Goal: Task Accomplishment & Management: Use online tool/utility

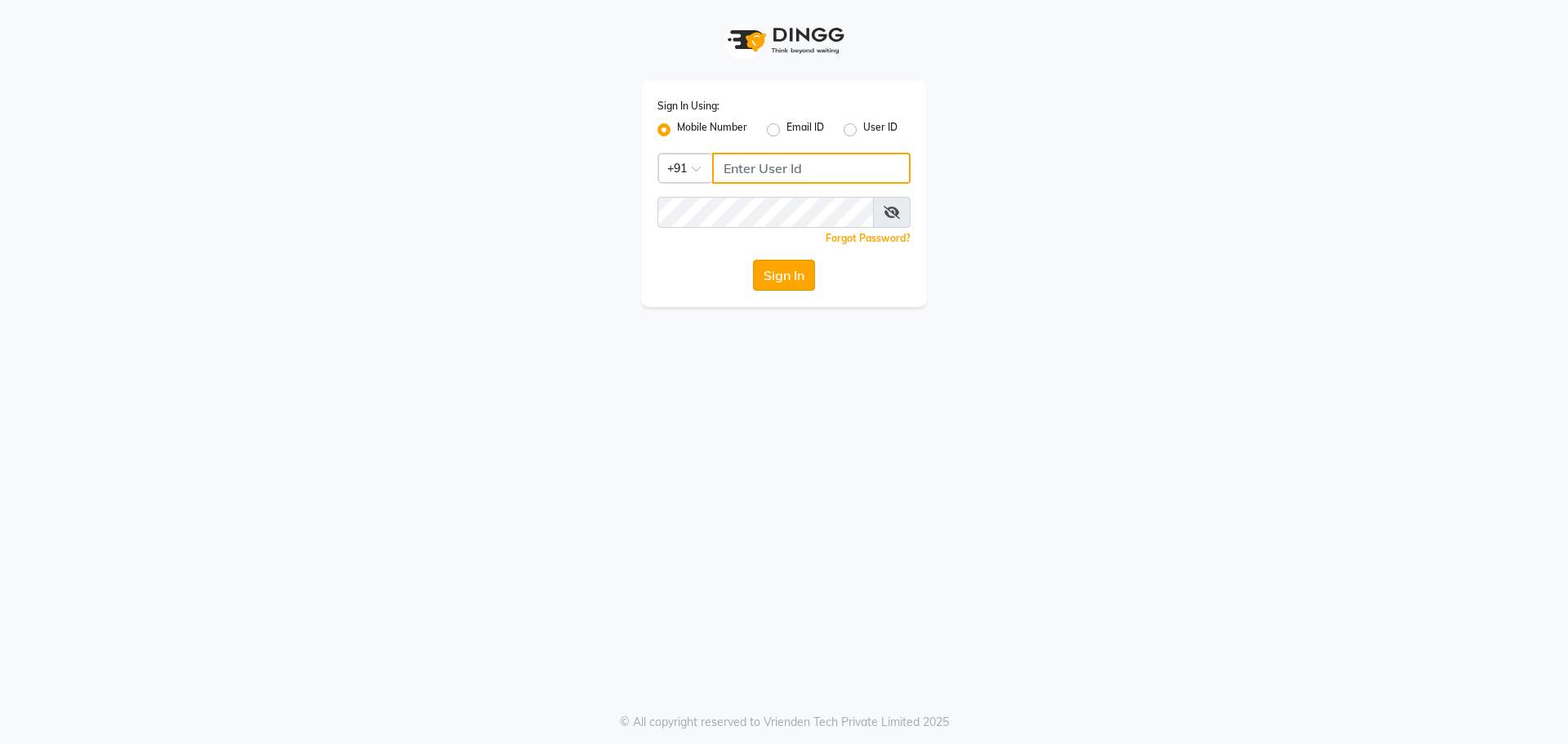
type input "7005530711"
click at [773, 270] on button "Sign In" at bounding box center [784, 275] width 62 height 31
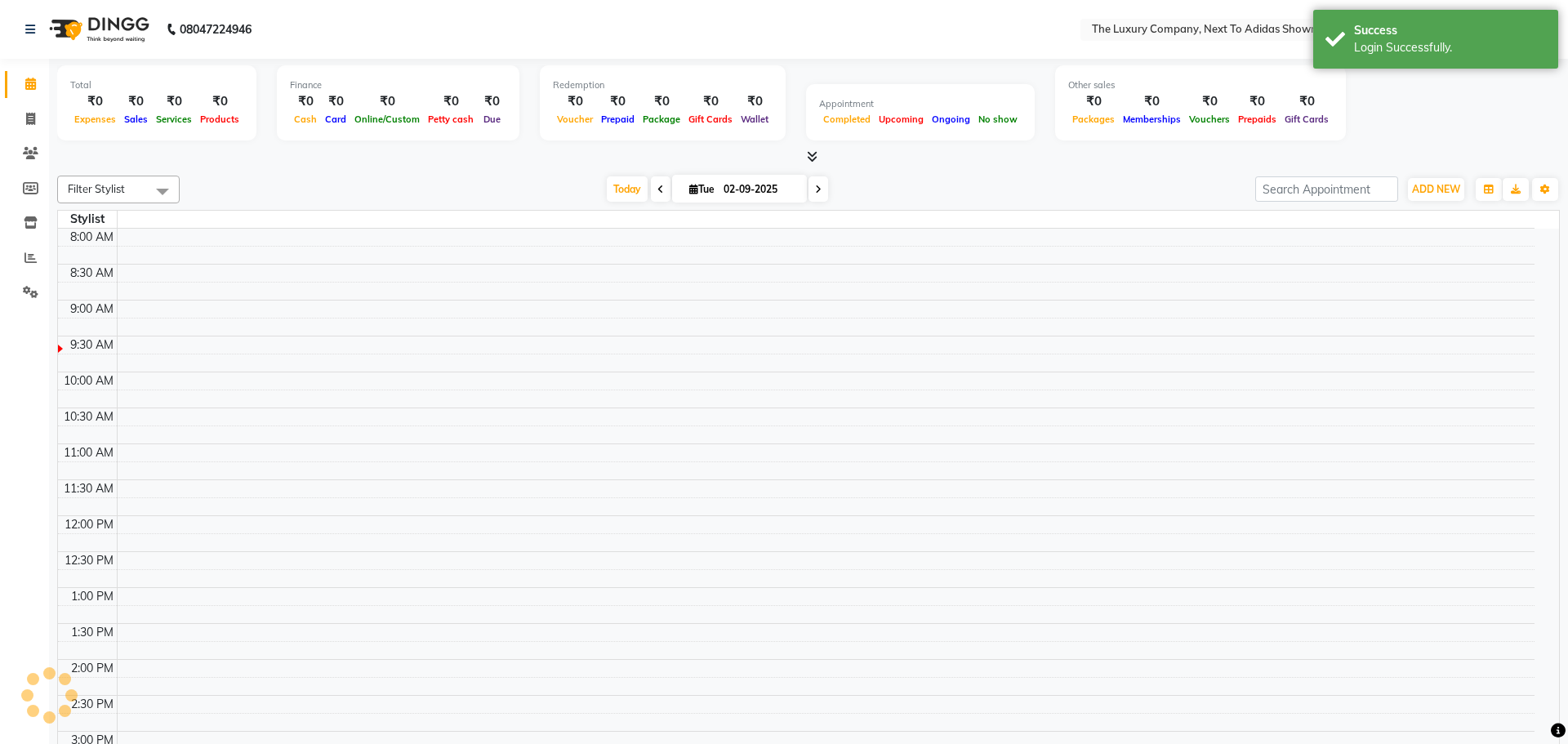
select select "en"
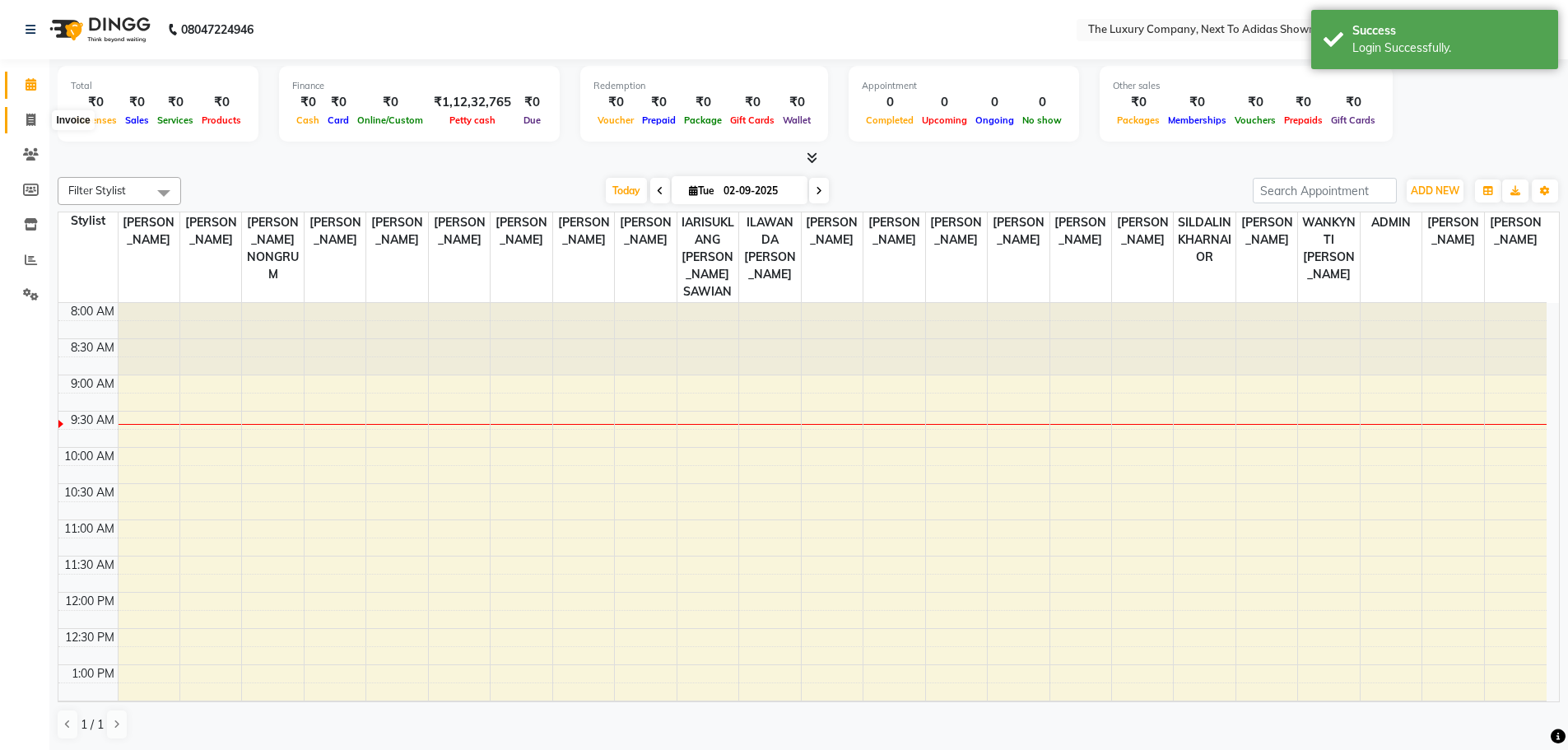
click at [28, 124] on icon at bounding box center [31, 120] width 9 height 12
select select "service"
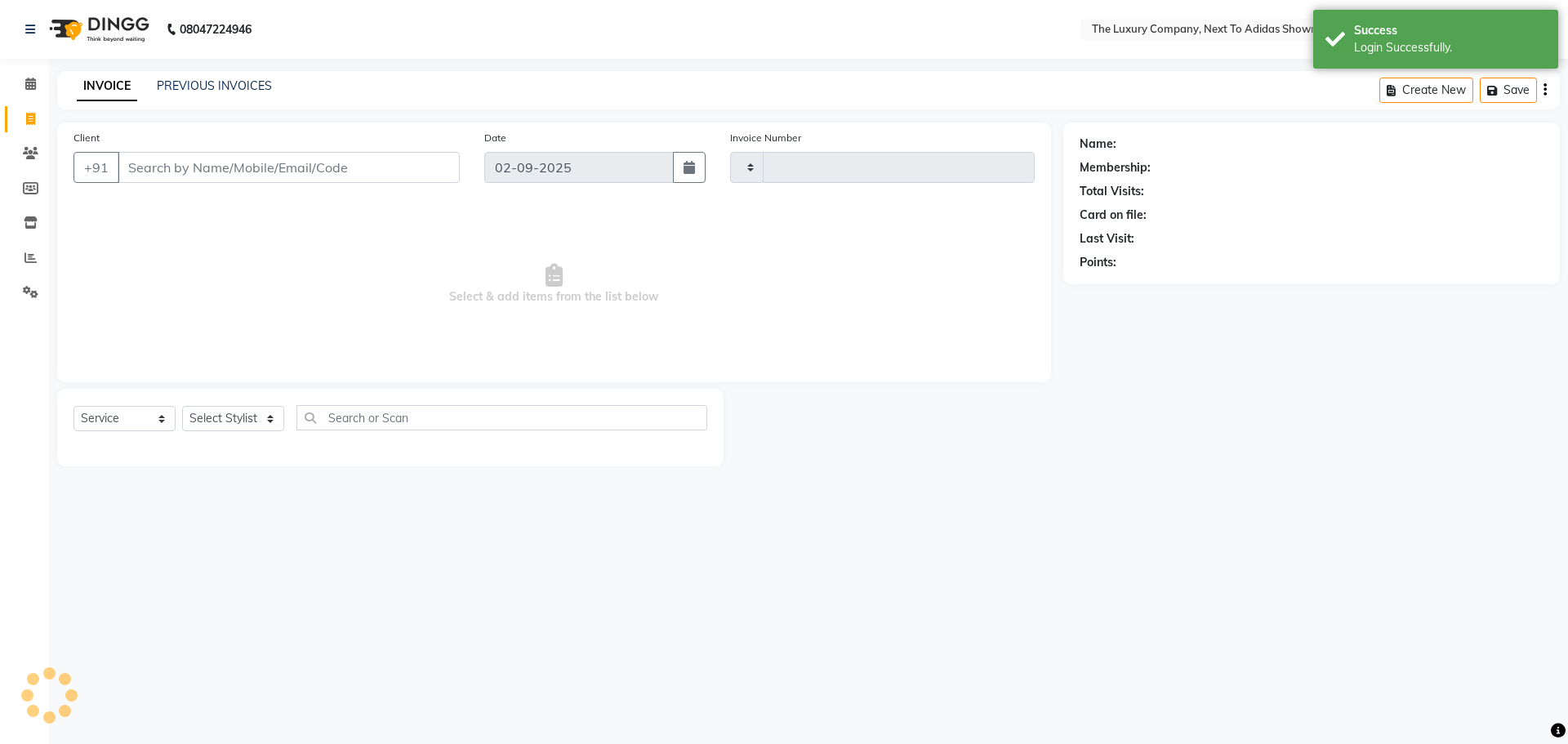
type input "5572"
select select "6828"
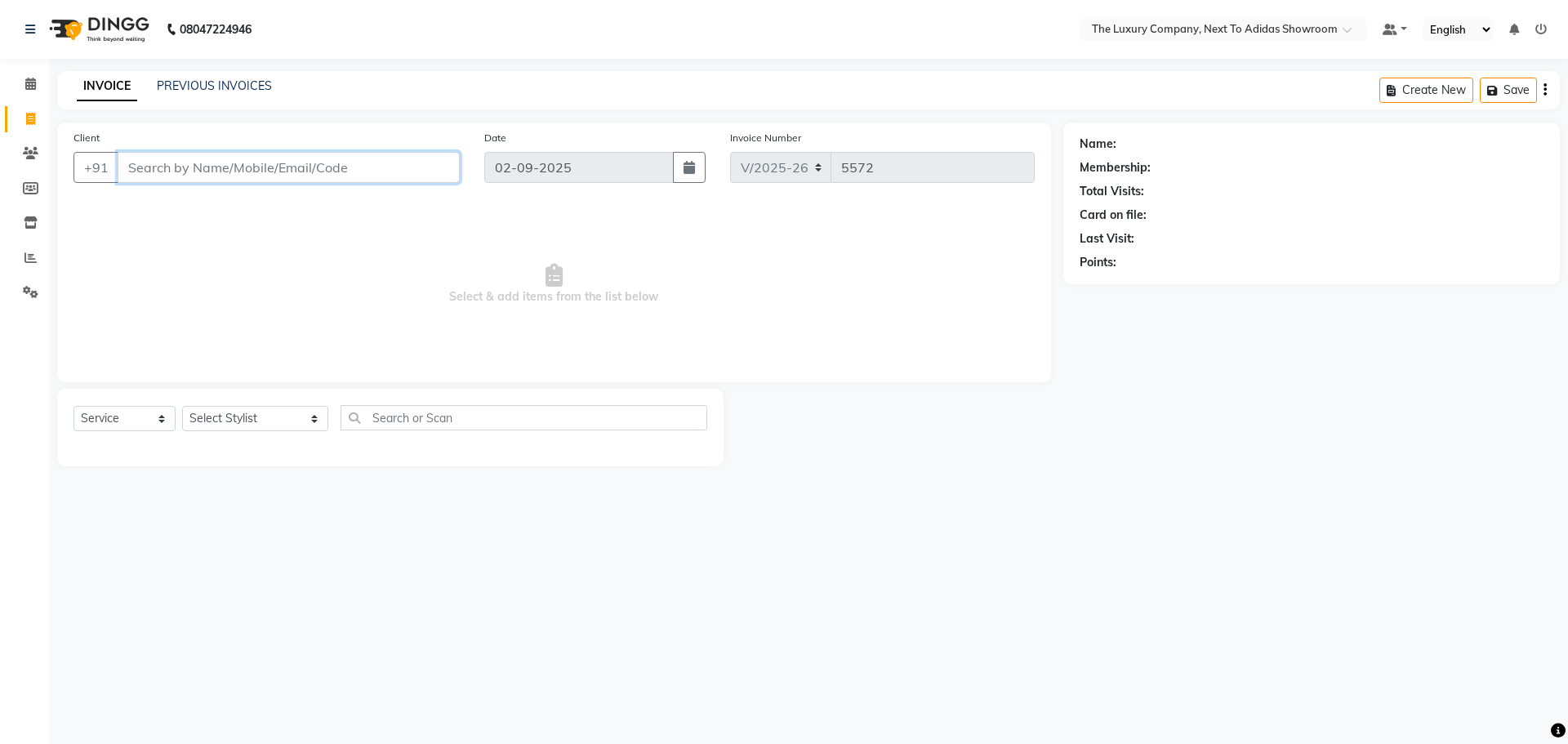
click at [320, 172] on input "Client" at bounding box center [288, 168] width 342 height 31
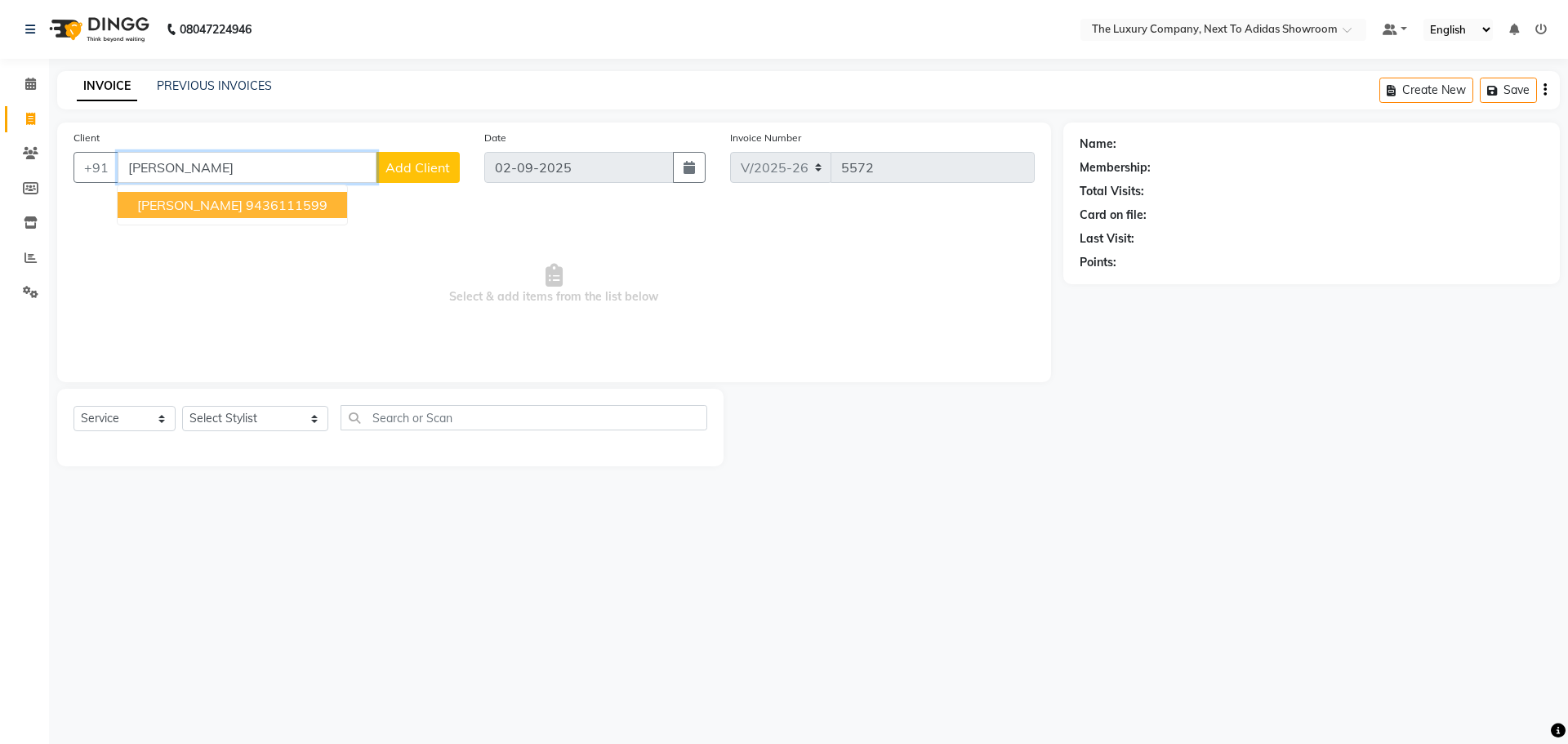
type input "[PERSON_NAME]"
click at [1203, 251] on div "Name: Membership: Total Visits: Card on file: Last Visit: Points:" at bounding box center [1311, 200] width 464 height 142
click at [642, 11] on nav "08047224946 Select Location × The Luxury Company, Next To Adidas Showroom Defau…" at bounding box center [784, 29] width 1568 height 59
click at [31, 253] on icon at bounding box center [30, 257] width 12 height 12
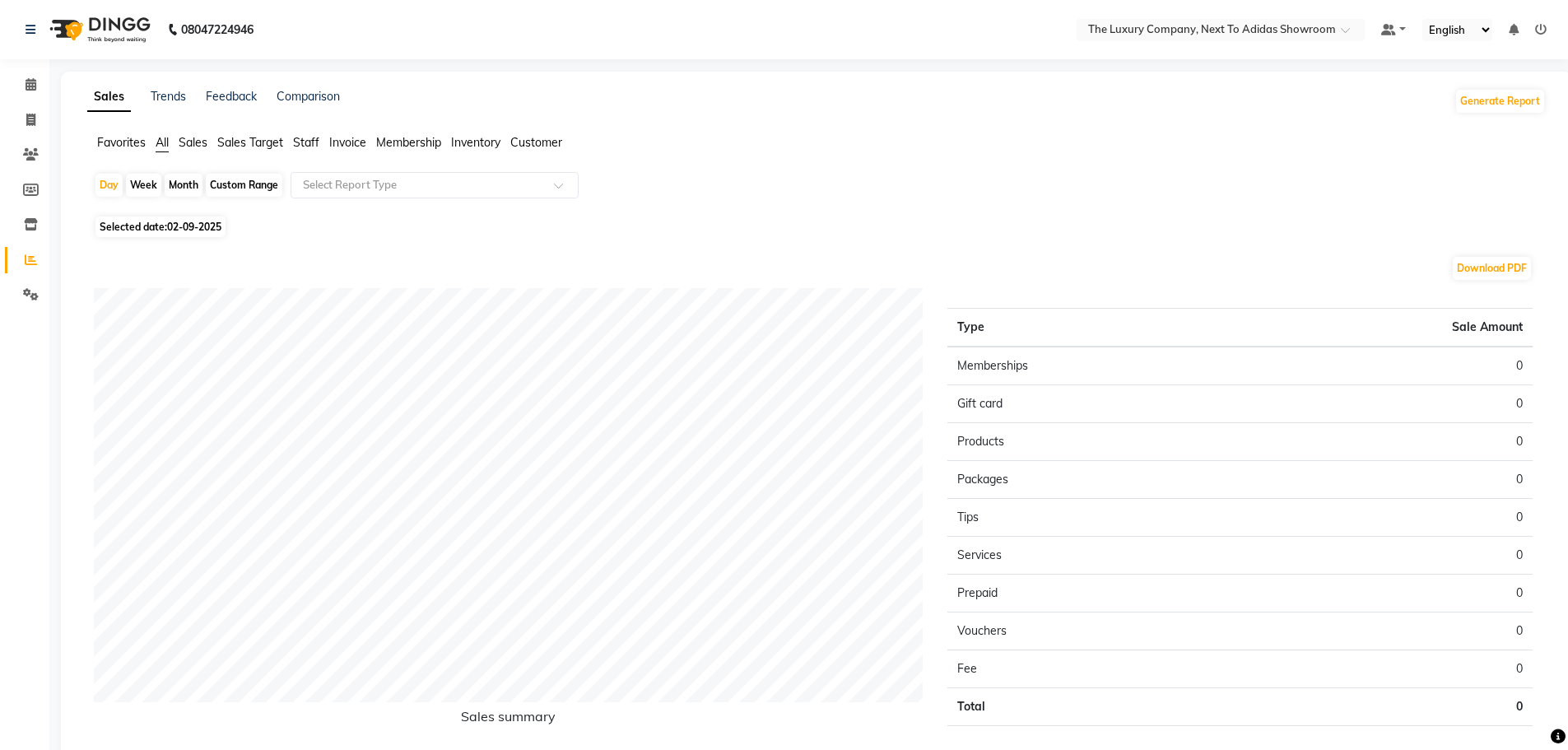
click at [194, 144] on span "Sales" at bounding box center [193, 142] width 29 height 15
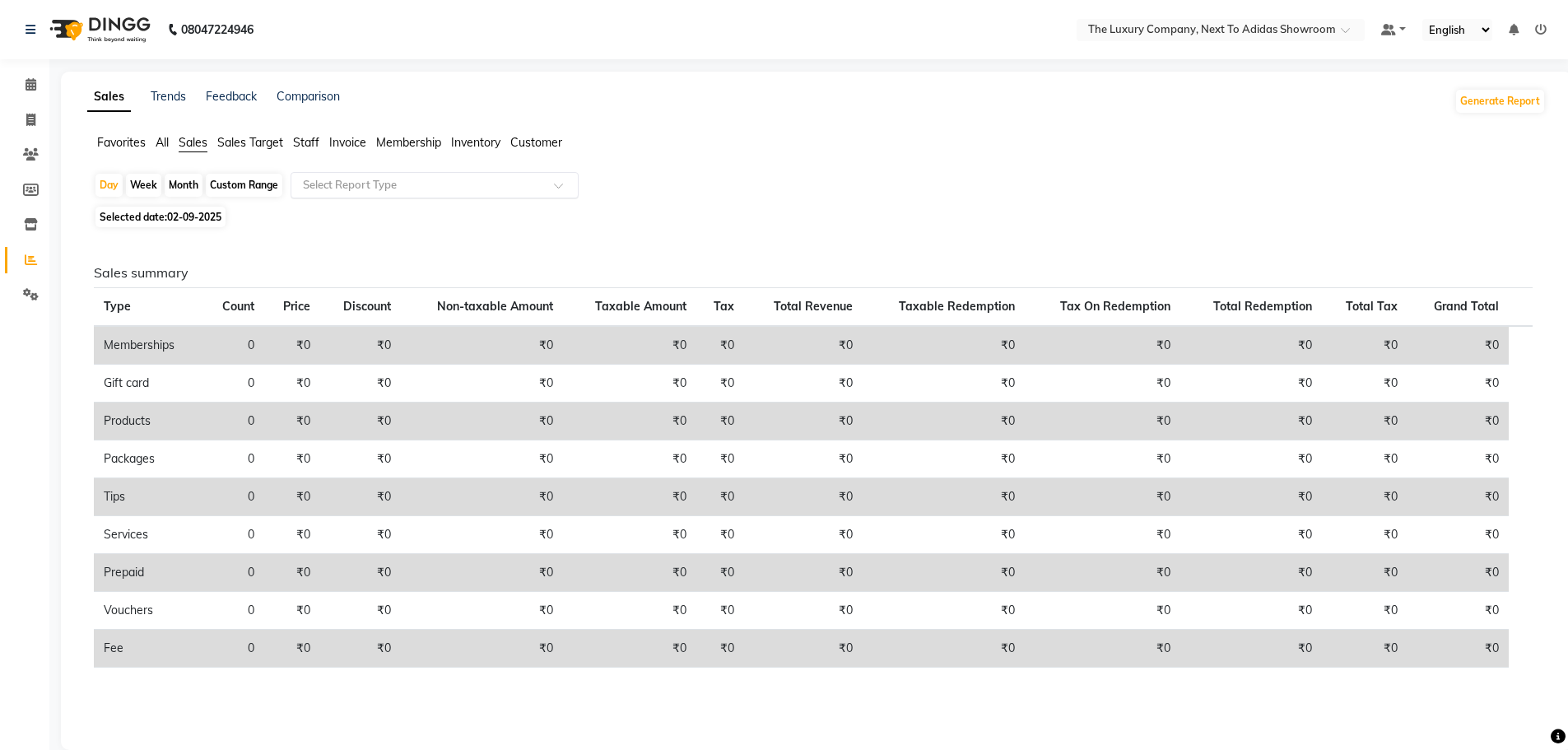
click at [561, 187] on span at bounding box center [564, 190] width 21 height 17
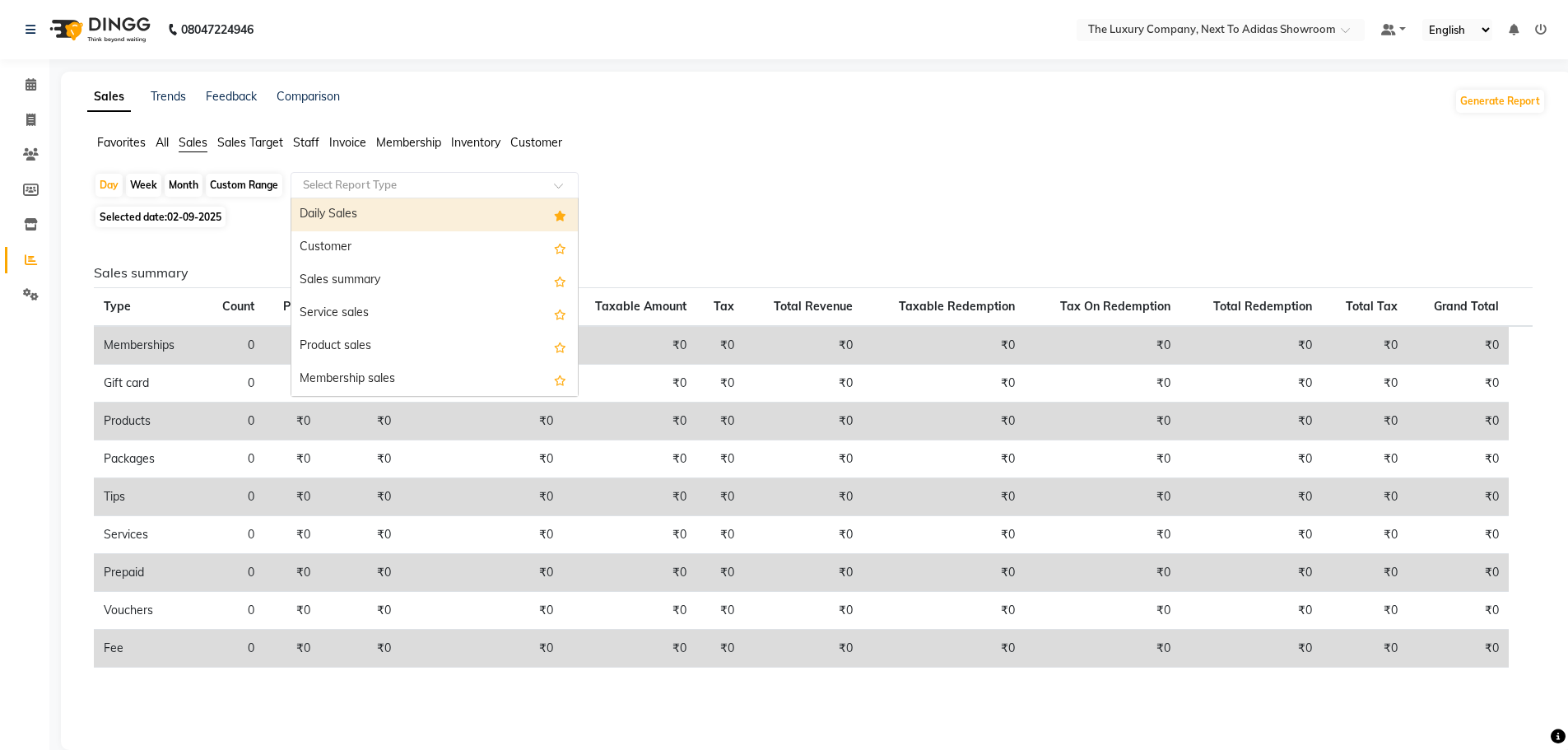
click at [332, 205] on div "Daily Sales" at bounding box center [435, 214] width 287 height 33
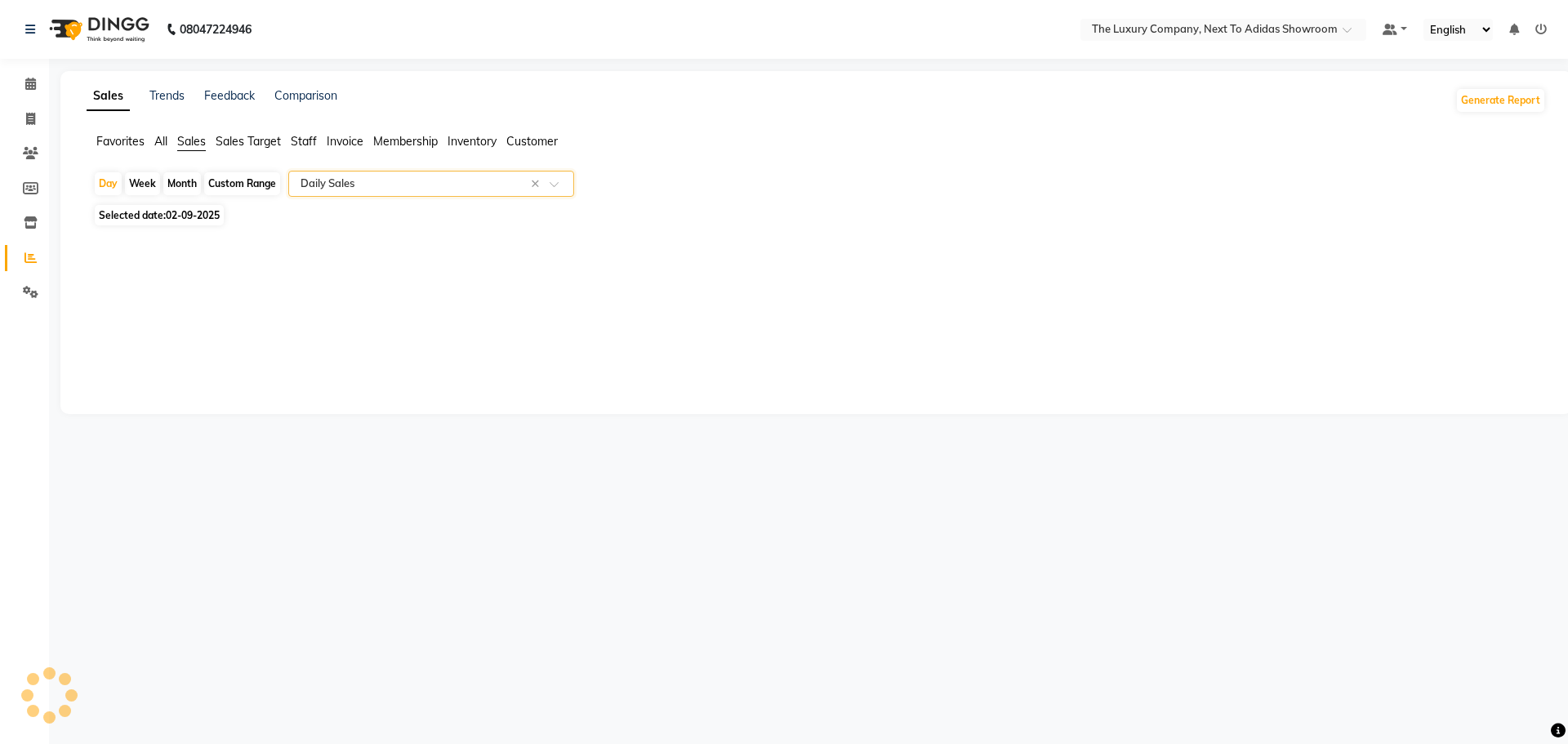
select select "full_report"
select select "csv"
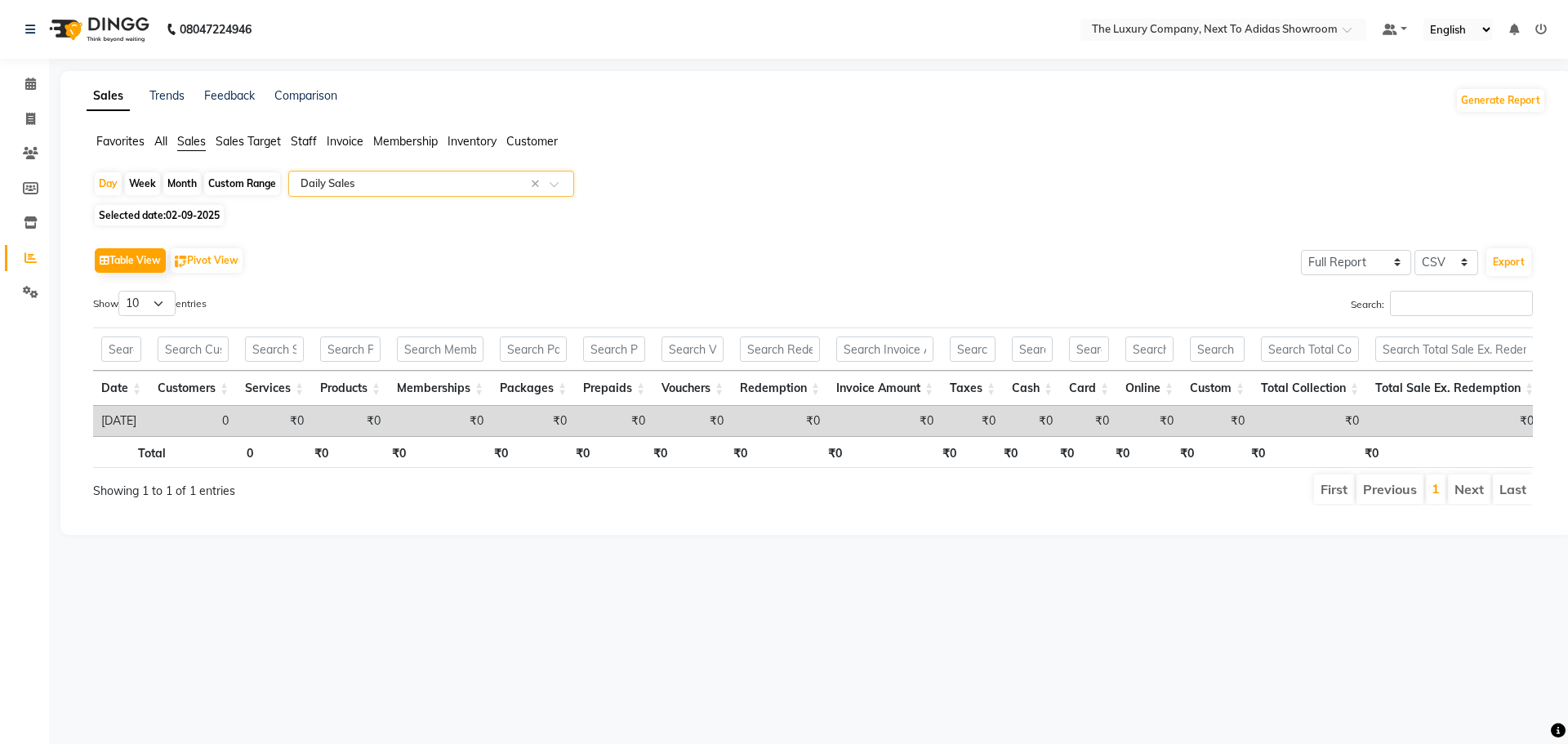
click at [183, 184] on div "Month" at bounding box center [182, 183] width 37 height 23
select select "9"
select select "2025"
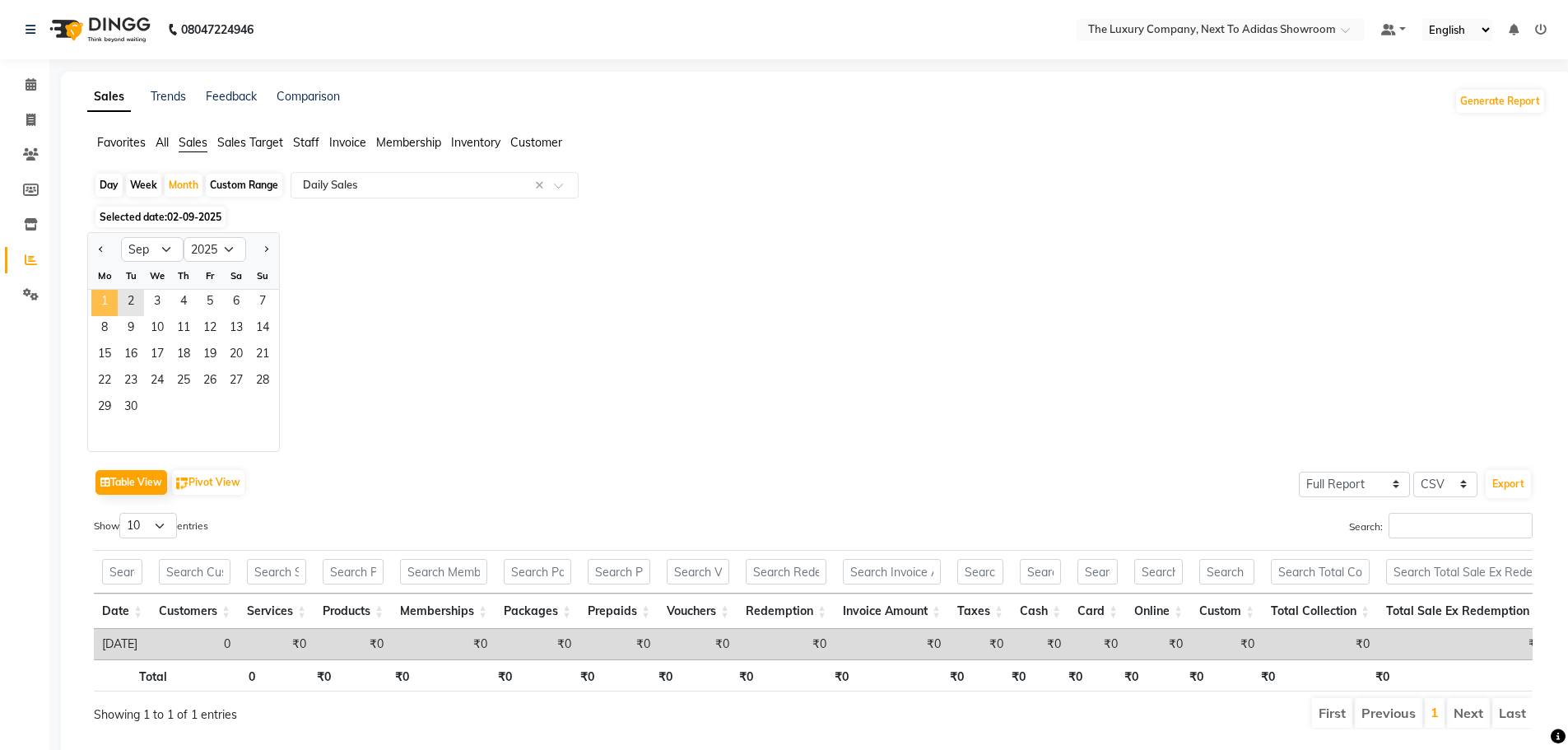
click at [97, 300] on span "1" at bounding box center [104, 302] width 27 height 27
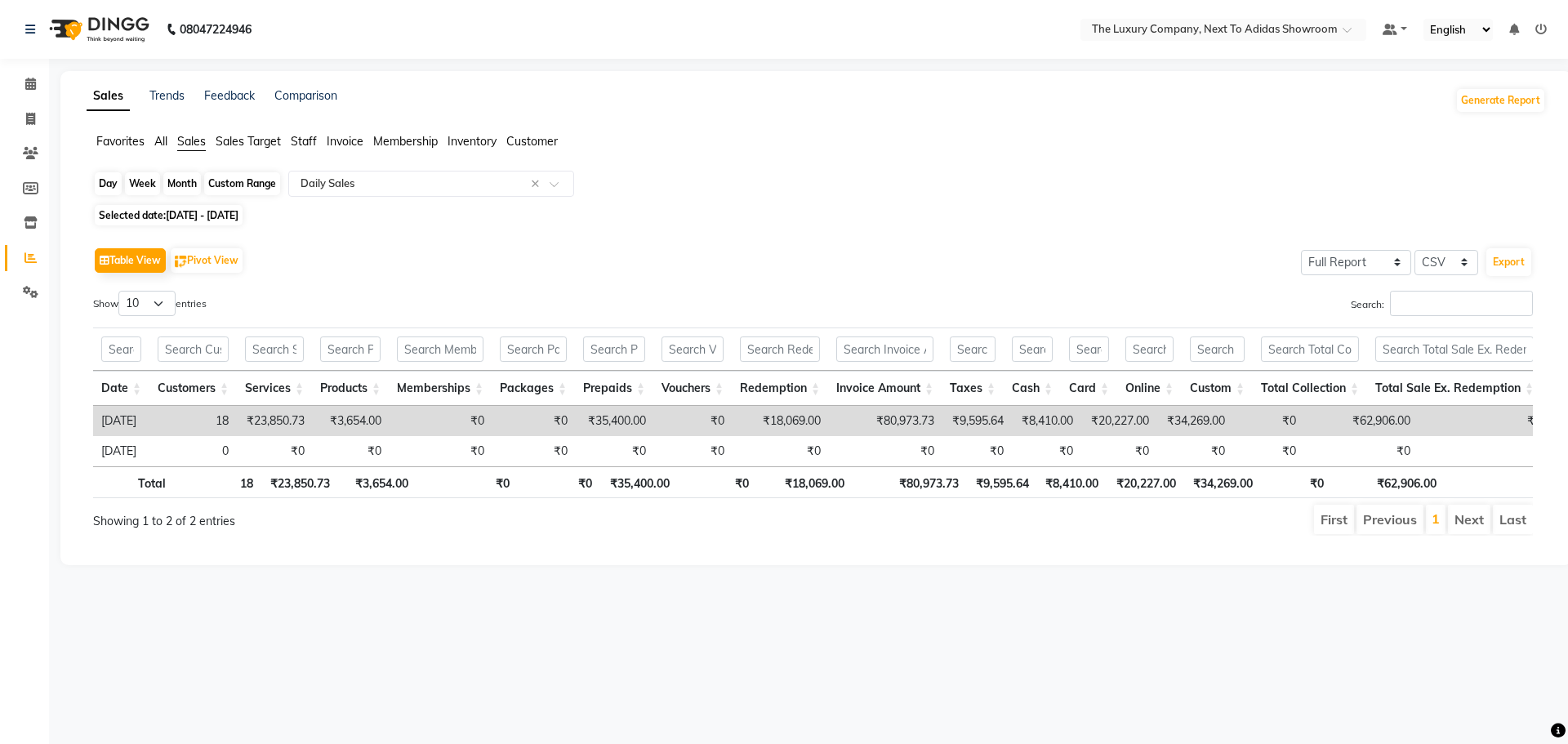
click at [177, 176] on div "Month" at bounding box center [182, 183] width 37 height 23
select select "9"
select select "2025"
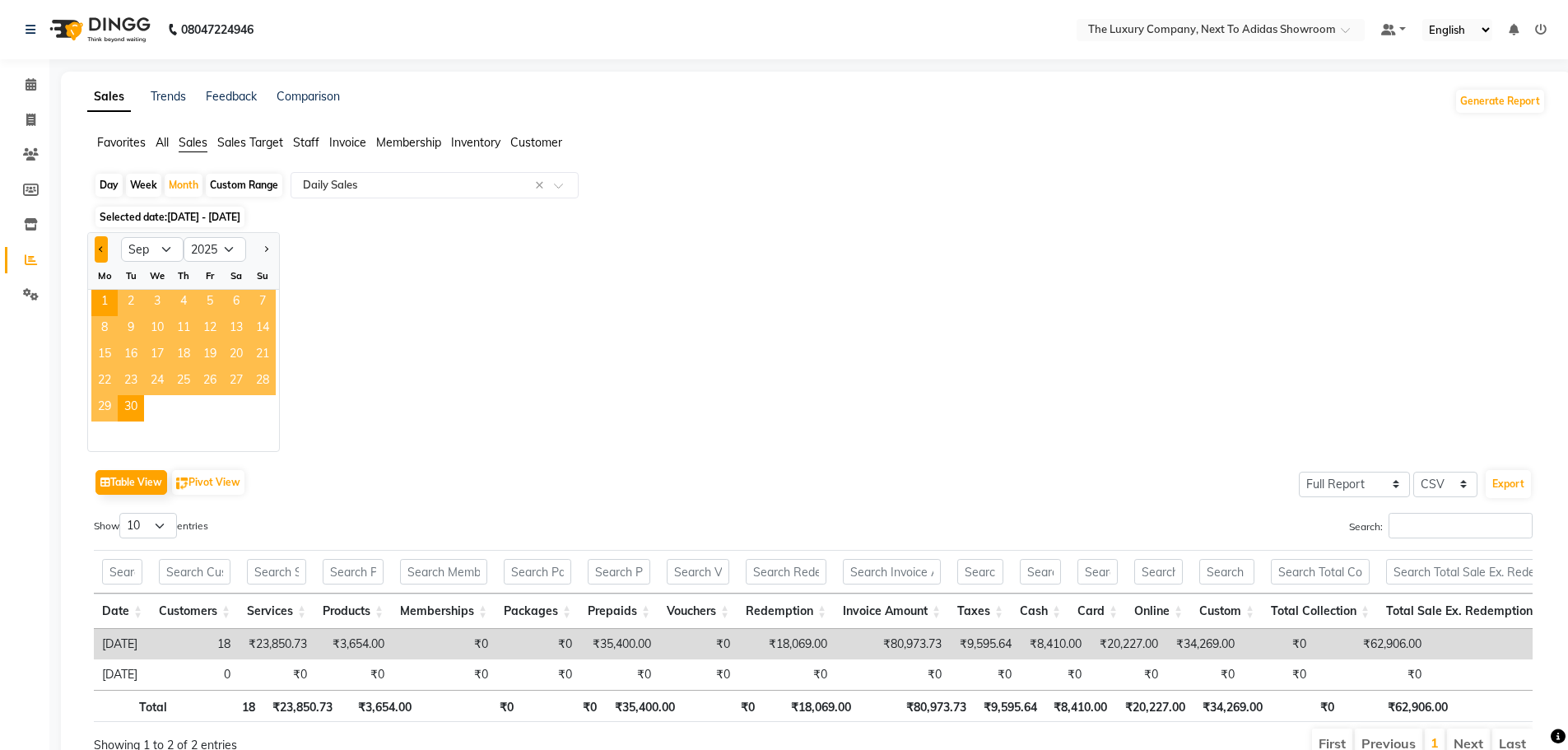
click at [100, 249] on span "Previous month" at bounding box center [102, 249] width 6 height 6
select select "8"
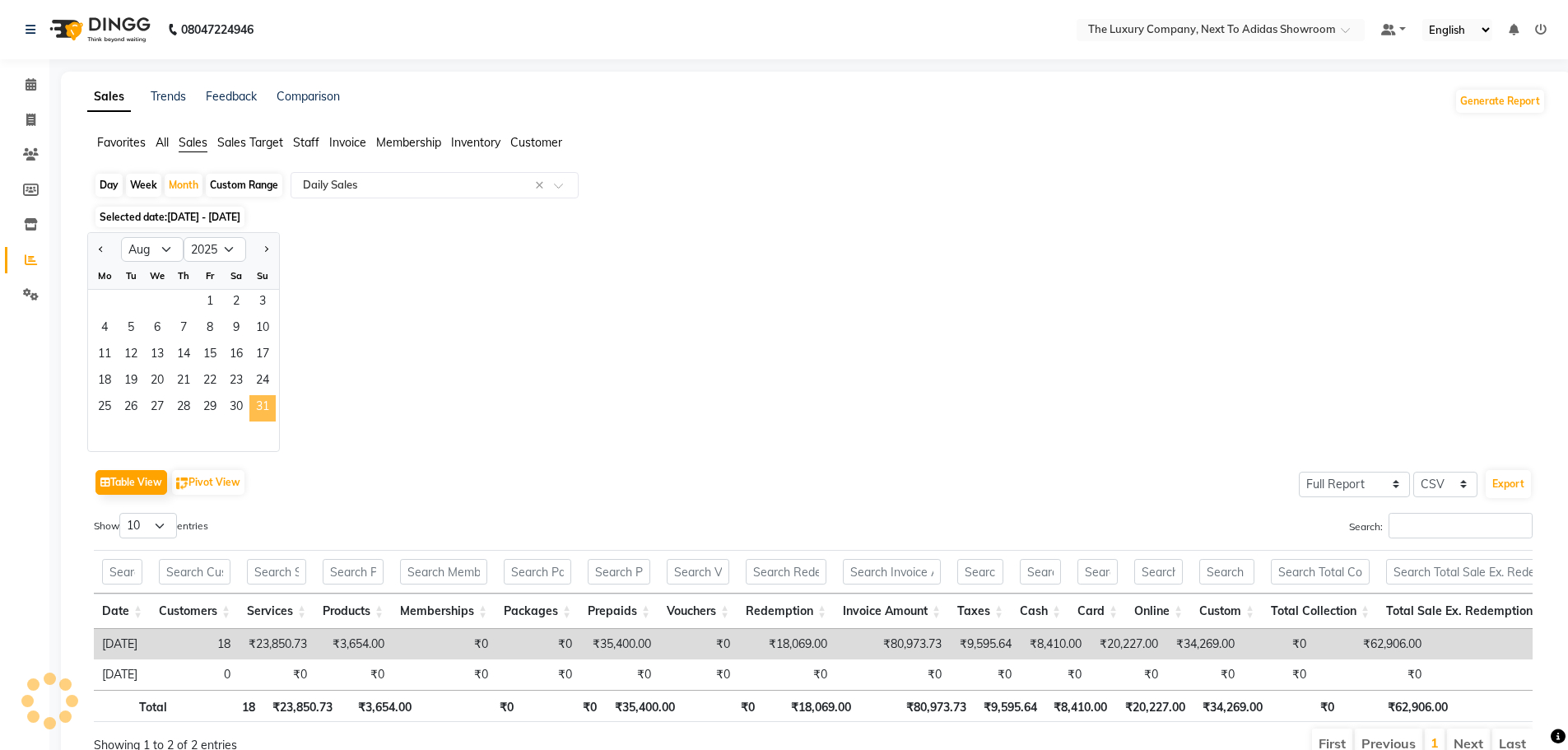
click at [268, 410] on span "31" at bounding box center [262, 408] width 27 height 27
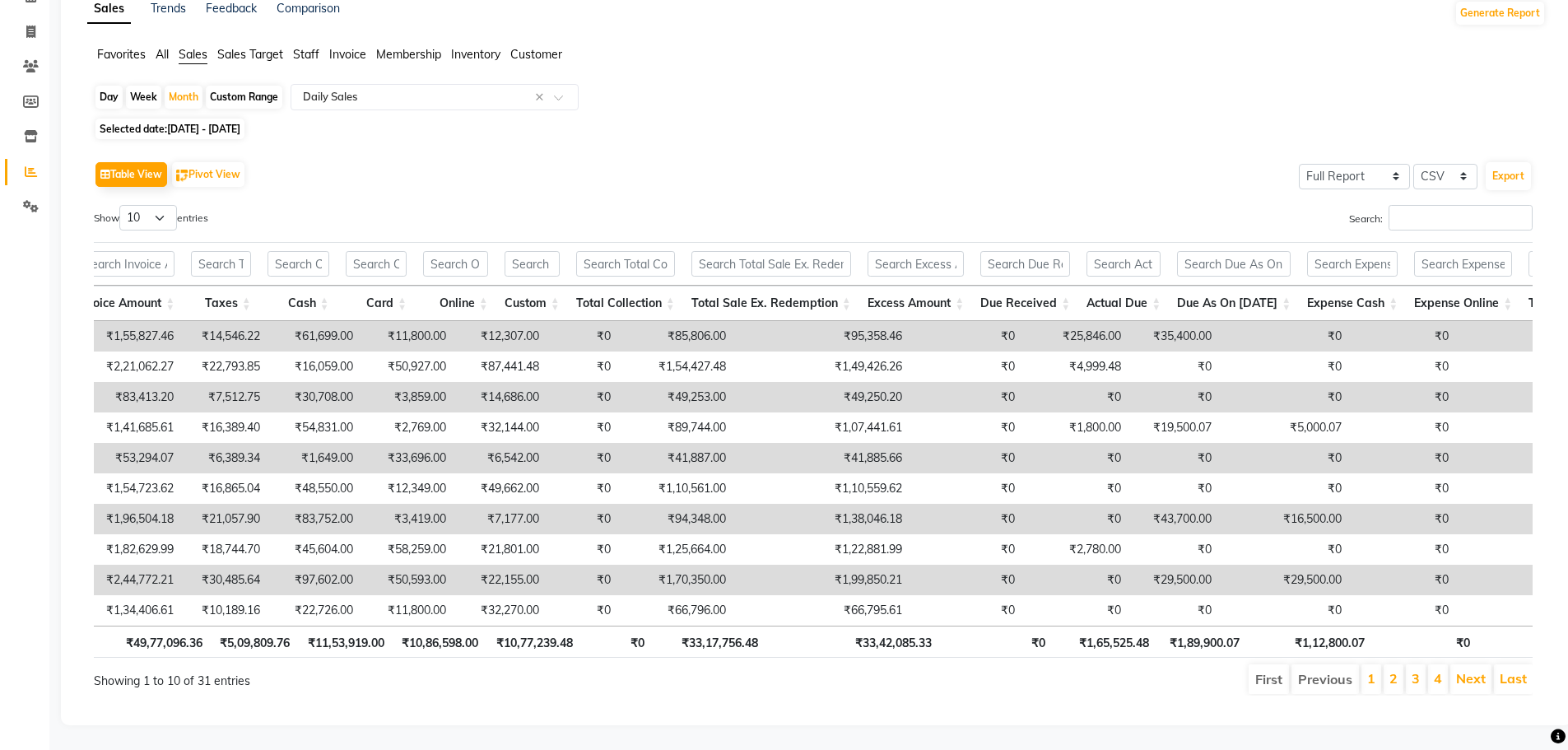
drag, startPoint x: 304, startPoint y: 30, endPoint x: 350, endPoint y: 89, distance: 74.8
click at [305, 46] on span "Staff" at bounding box center [305, 53] width 27 height 15
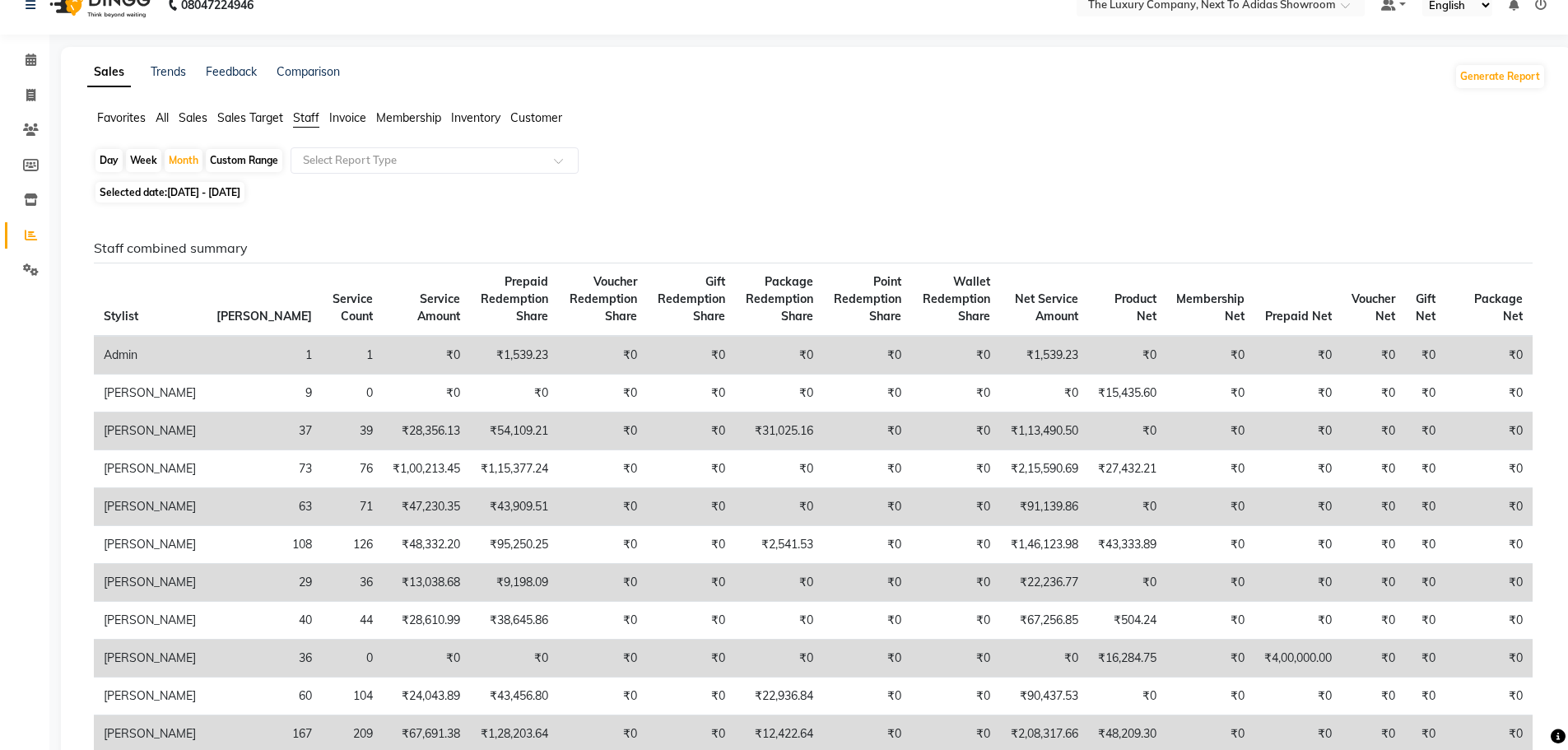
scroll to position [113, 0]
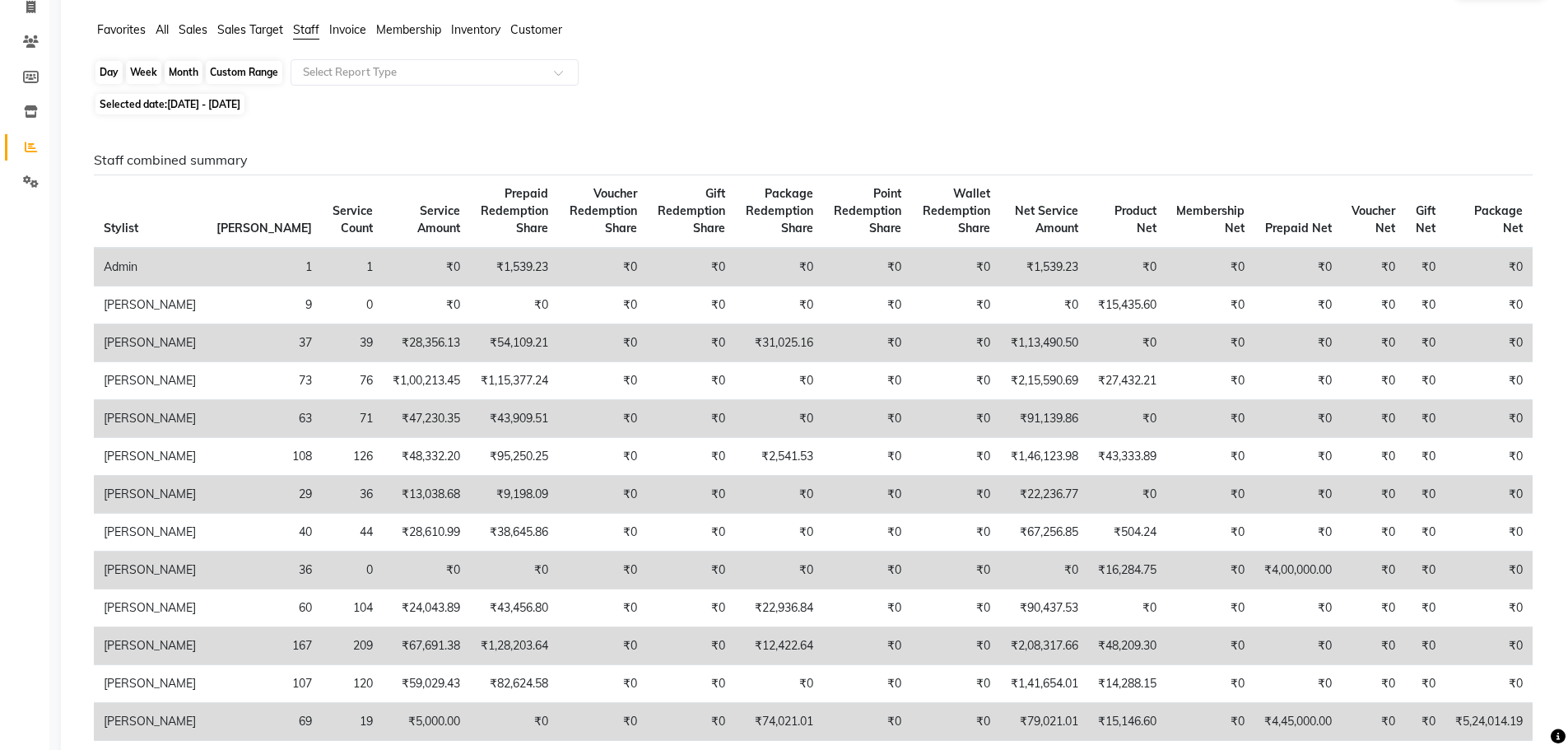
click at [180, 74] on div "Month" at bounding box center [184, 72] width 38 height 23
select select "8"
select select "2025"
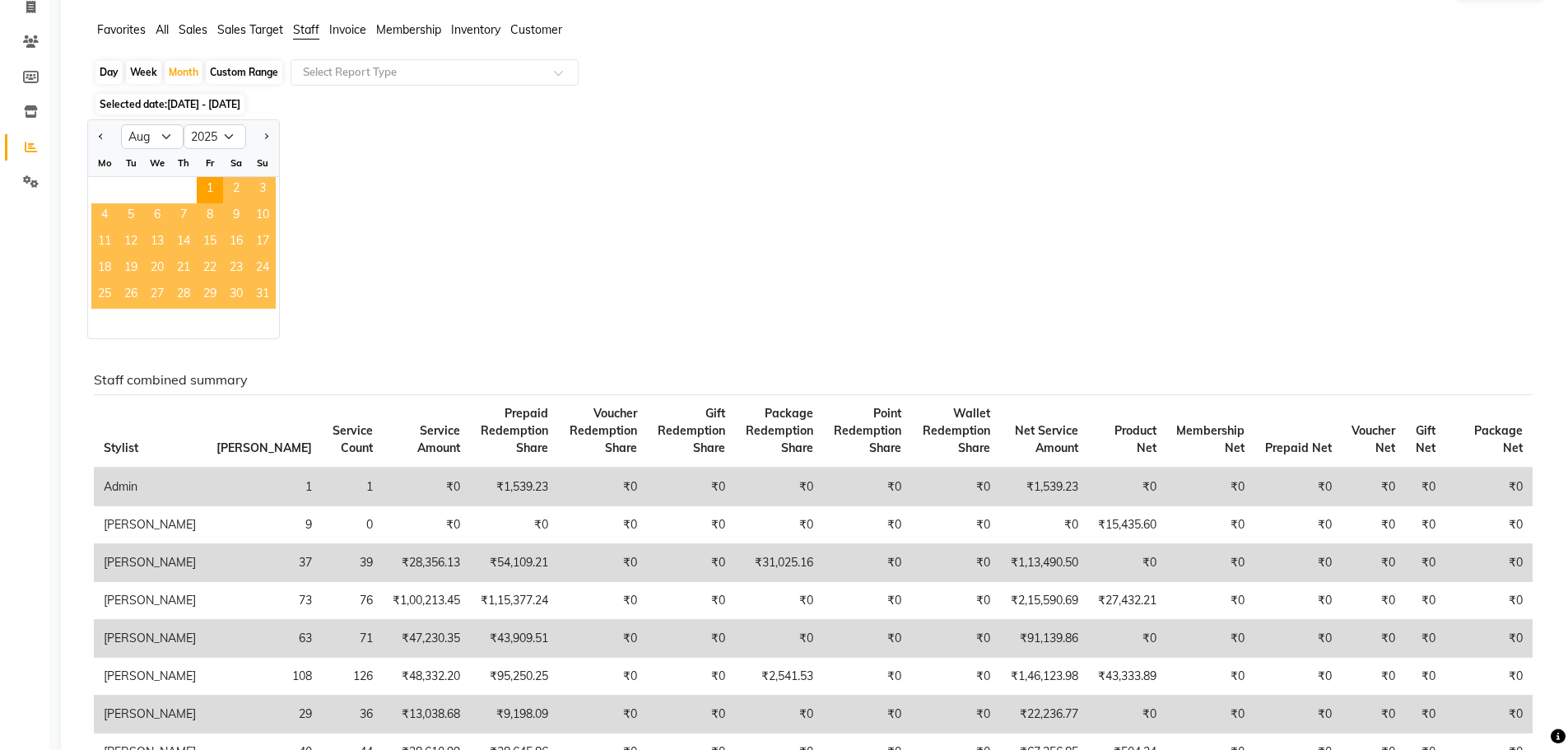
click at [262, 292] on span "31" at bounding box center [262, 295] width 27 height 27
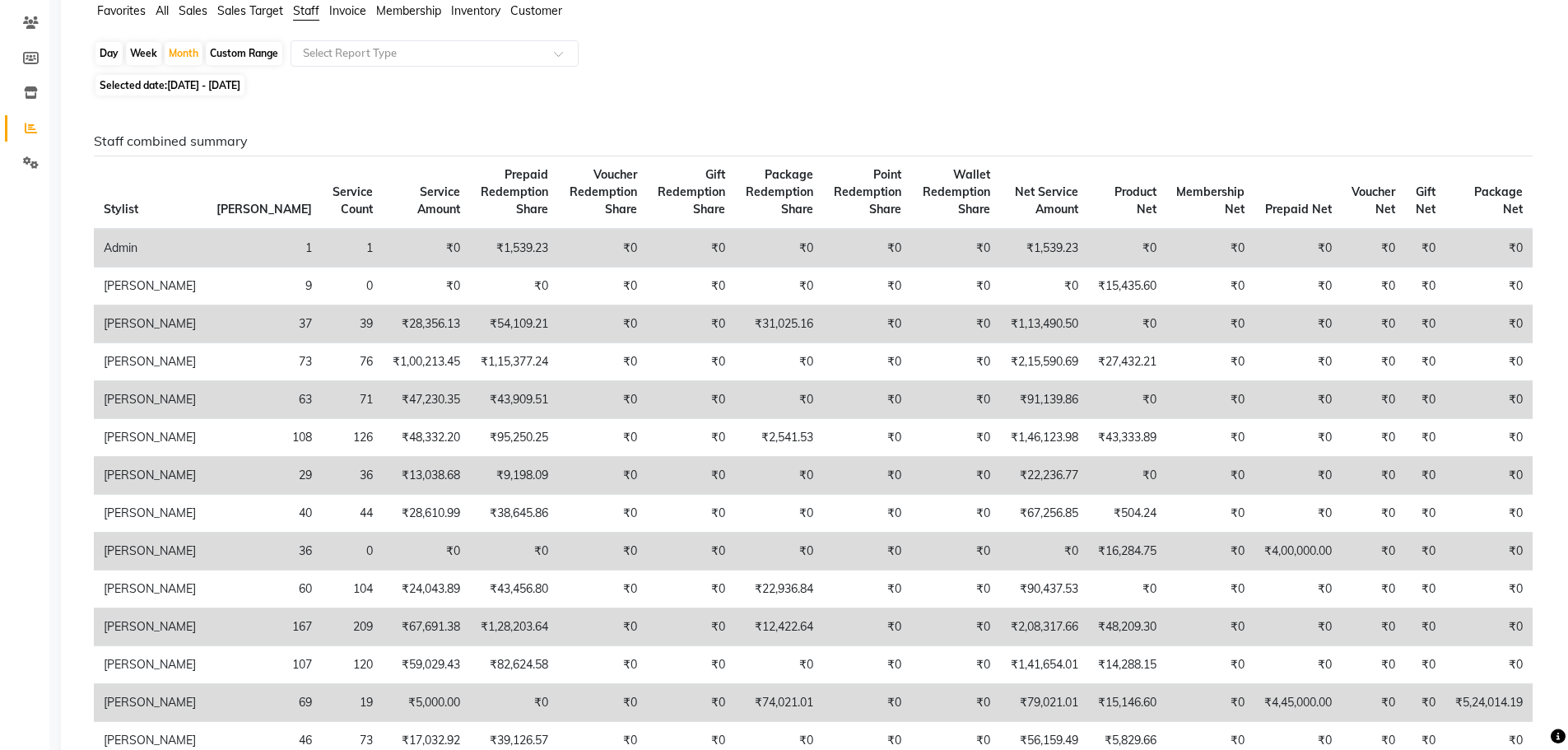
scroll to position [0, 0]
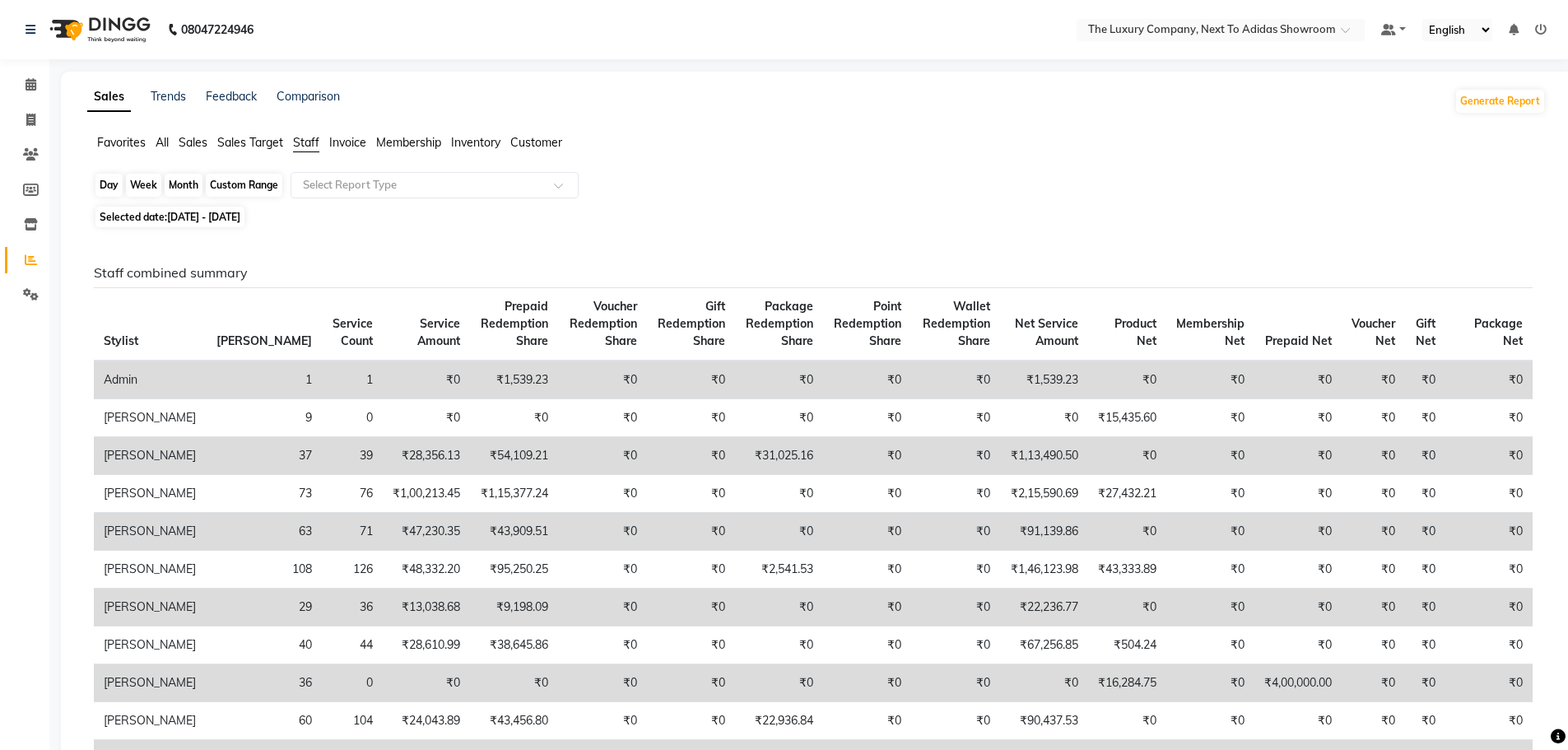
click at [175, 185] on div "Month" at bounding box center [184, 185] width 38 height 23
select select "8"
select select "2025"
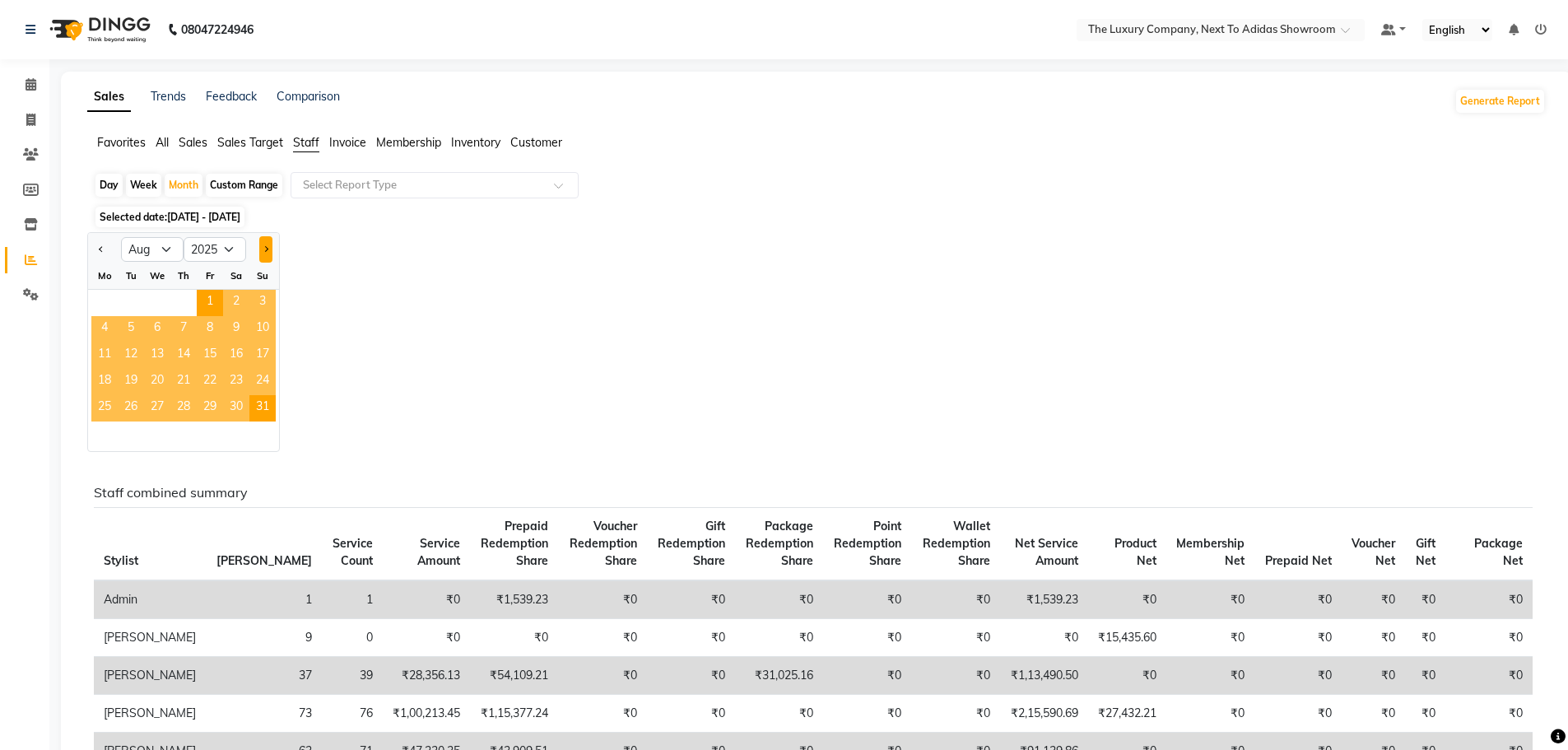
click at [270, 245] on button "Next month" at bounding box center [265, 249] width 13 height 27
select select "9"
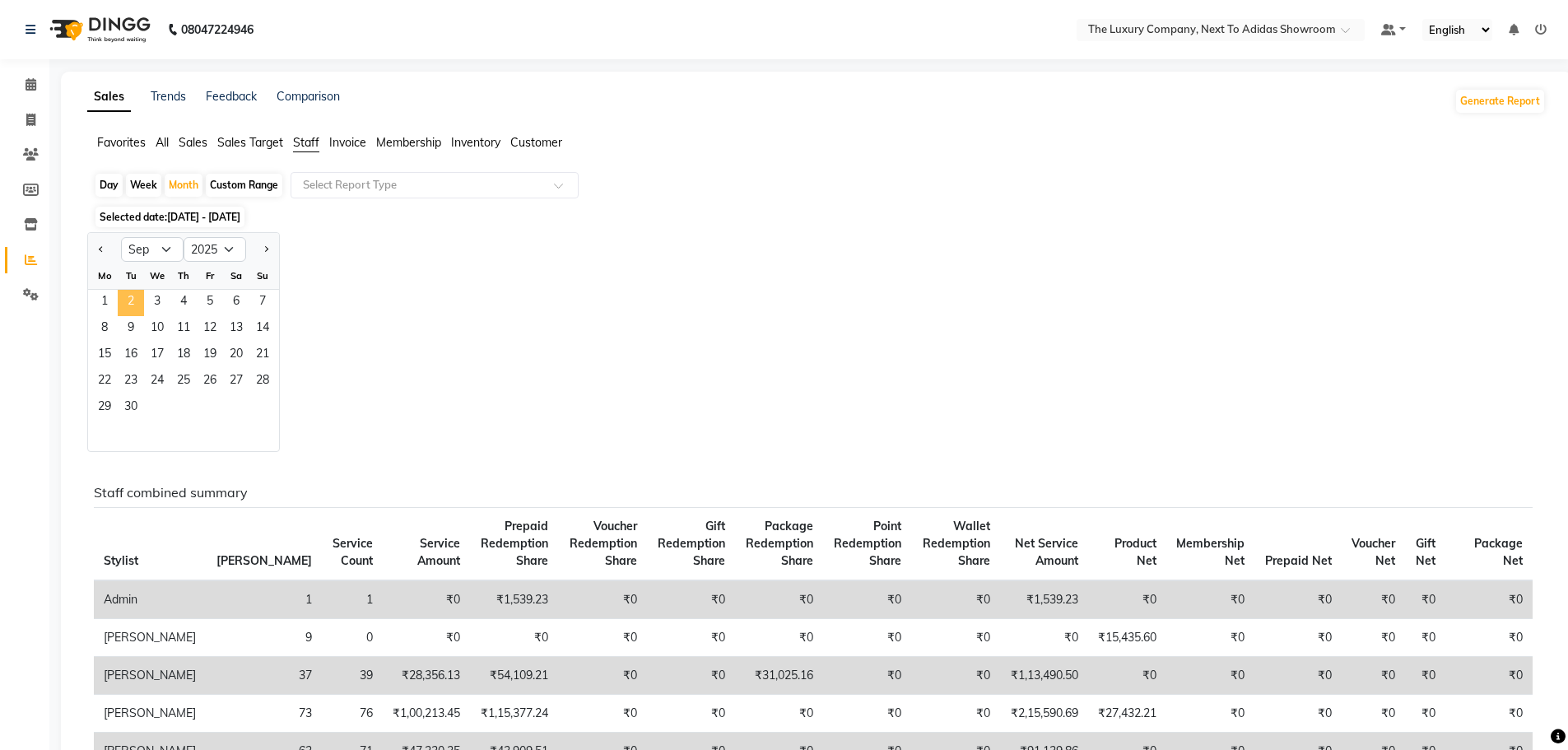
click at [135, 297] on span "2" at bounding box center [131, 302] width 27 height 27
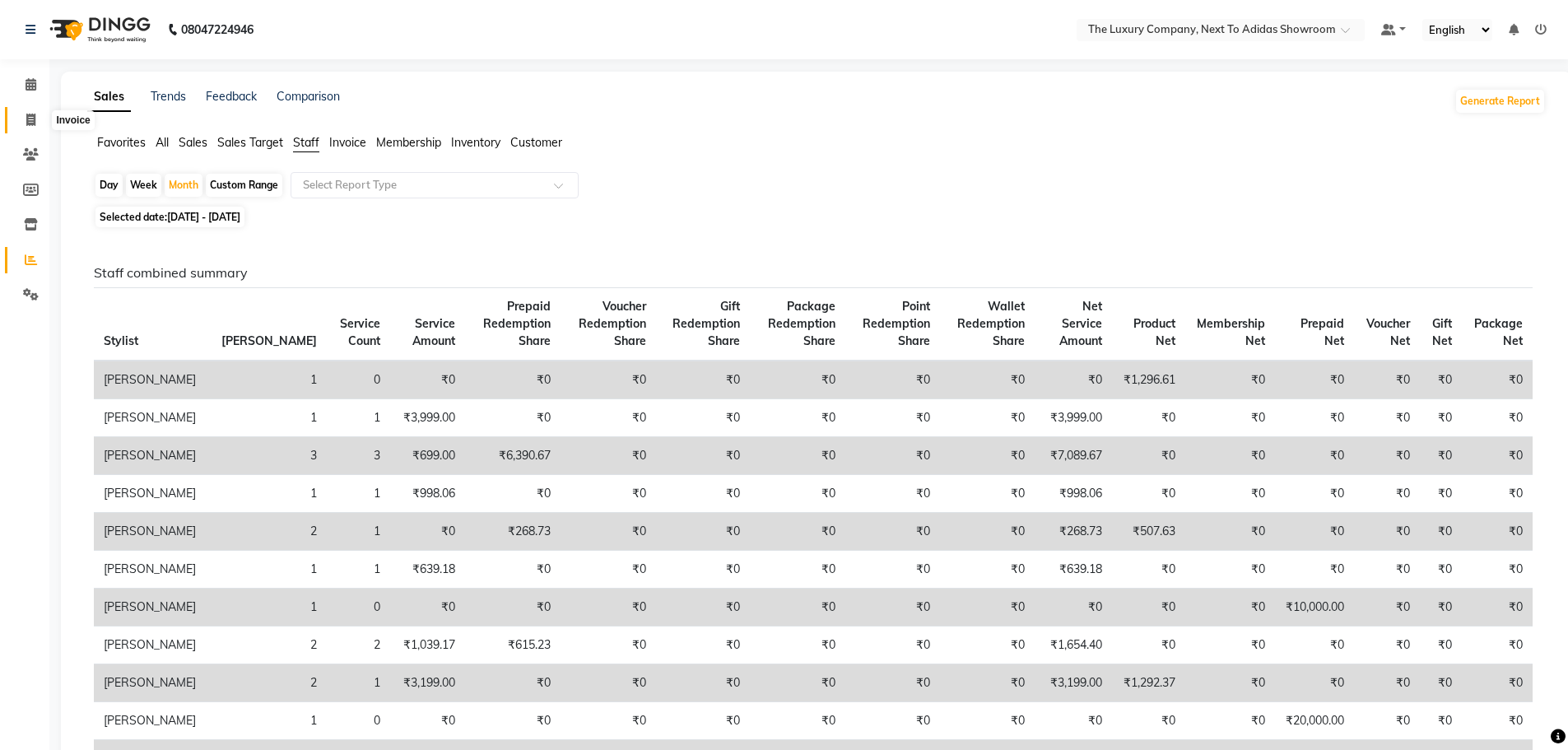
click at [27, 125] on icon at bounding box center [31, 120] width 9 height 12
select select "service"
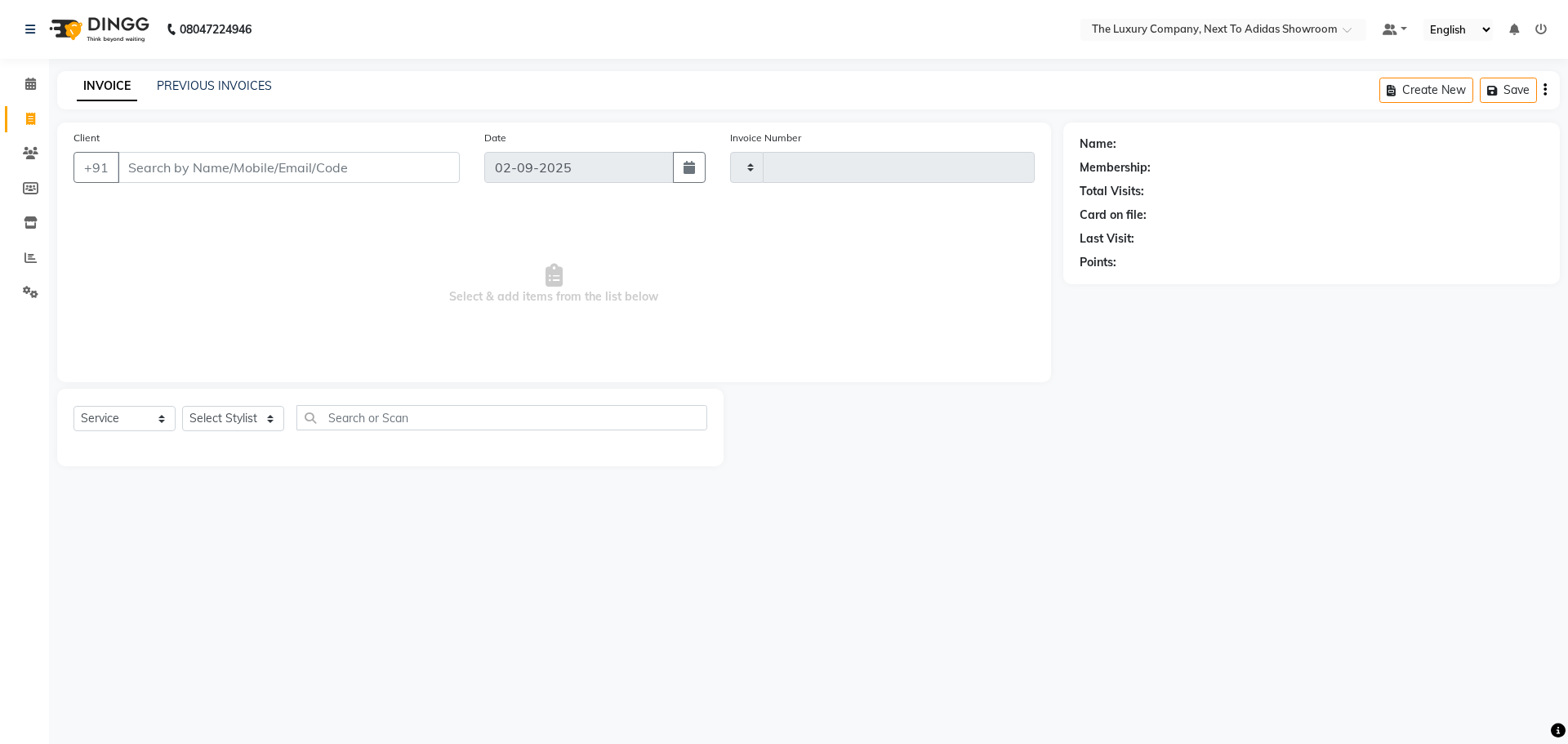
type input "5572"
select select "6828"
click at [36, 262] on span at bounding box center [30, 258] width 28 height 19
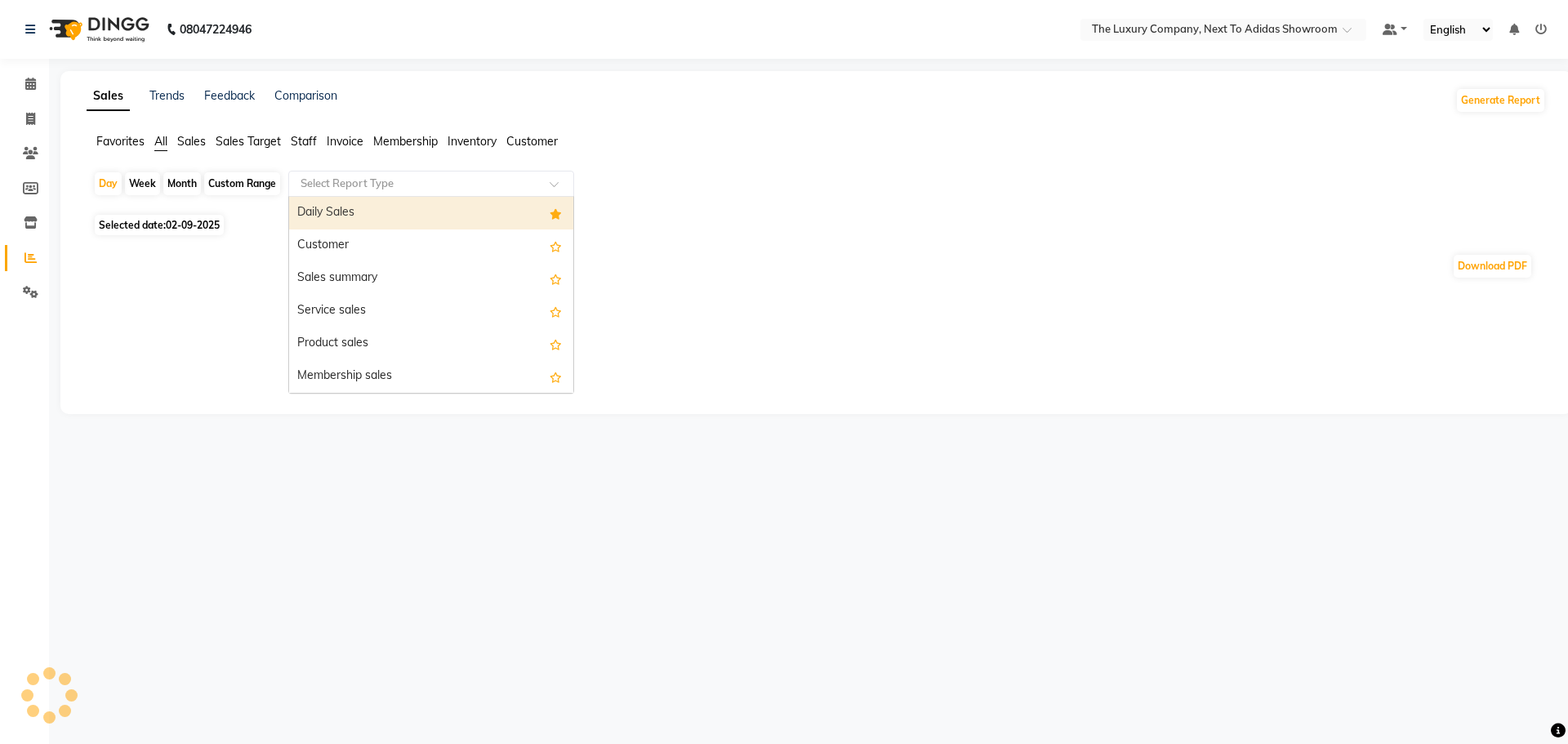
drag, startPoint x: 368, startPoint y: 187, endPoint x: 362, endPoint y: 270, distance: 83.2
click at [363, 193] on div "Select Report Type" at bounding box center [430, 183] width 285 height 26
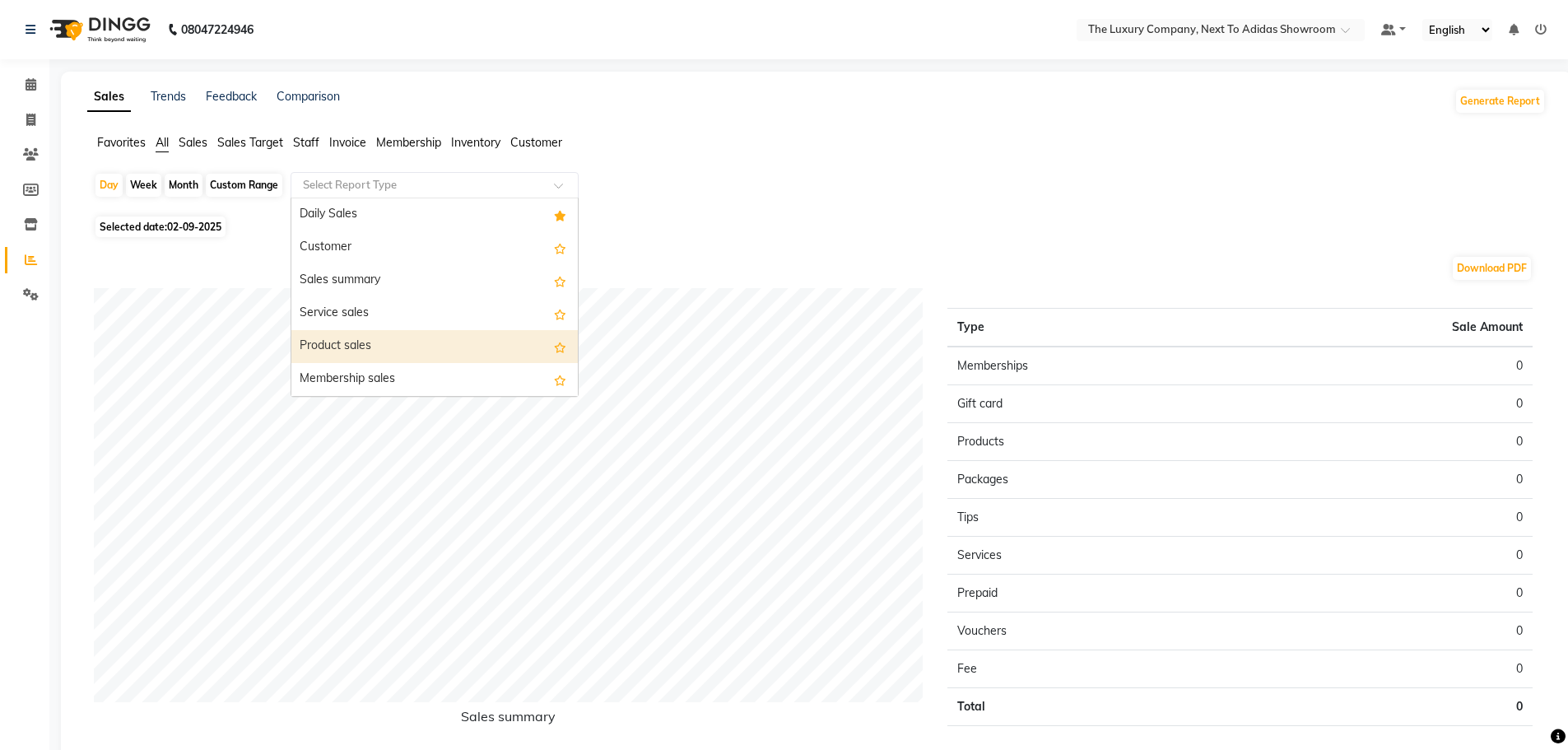
click at [389, 345] on div "Product sales" at bounding box center [435, 346] width 287 height 33
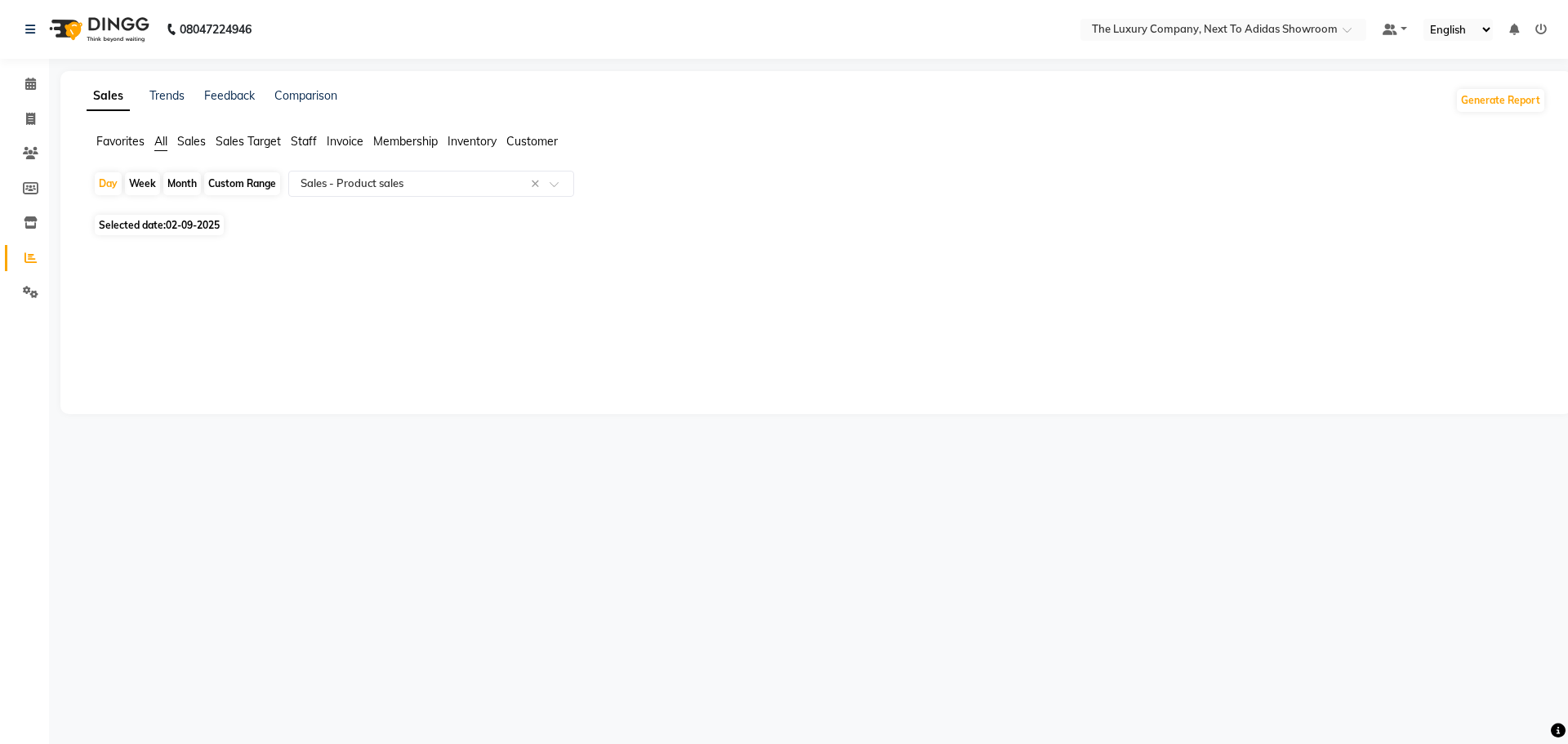
click at [171, 226] on span "02-09-2025" at bounding box center [192, 224] width 54 height 12
select select "9"
select select "2025"
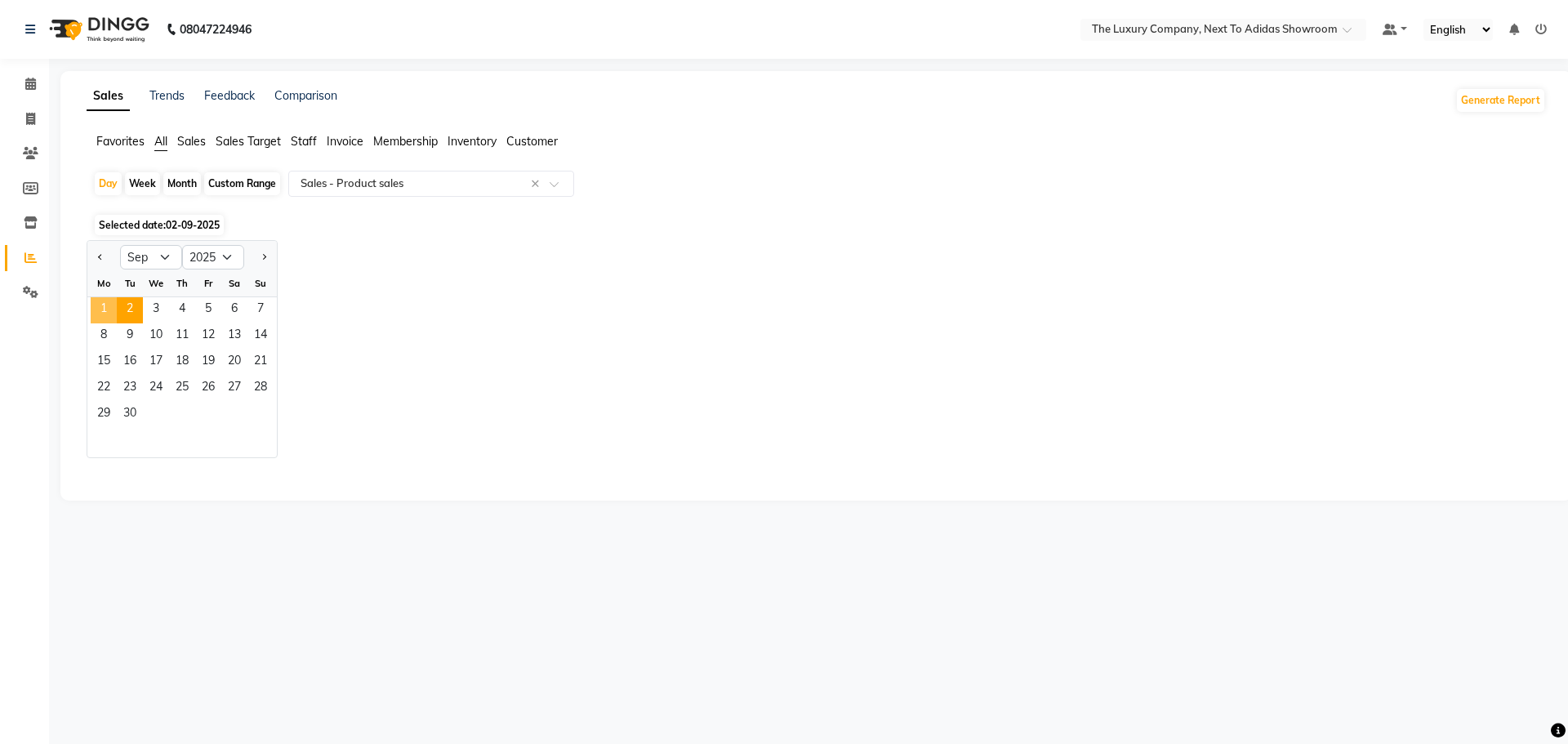
click at [104, 309] on span "1" at bounding box center [103, 310] width 26 height 26
select select "full_report"
select select "csv"
